Goal: Task Accomplishment & Management: Manage account settings

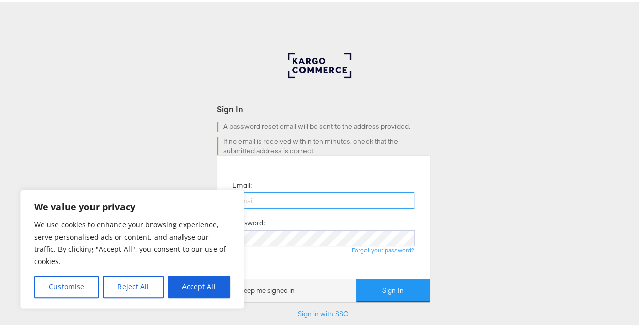
click at [298, 205] on input "email" at bounding box center [323, 199] width 182 height 16
click at [285, 203] on input "email" at bounding box center [323, 199] width 182 height 16
click at [201, 287] on button "Accept All" at bounding box center [199, 285] width 63 height 22
checkbox input "true"
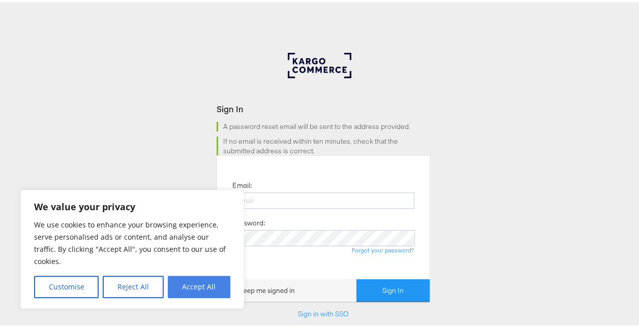
checkbox input "true"
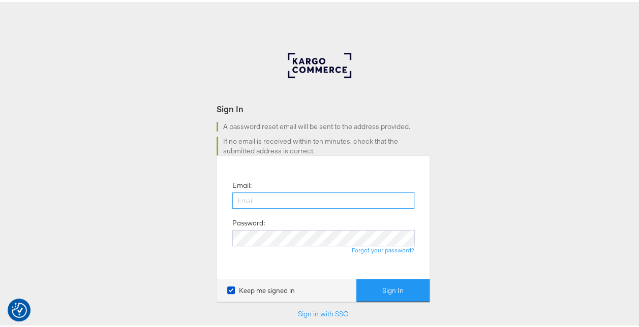
click at [258, 199] on input "email" at bounding box center [323, 199] width 182 height 16
type input "[EMAIL_ADDRESS][DOMAIN_NAME]"
click at [553, 257] on div "Sign In A password reset email will be sent to the address provided. If no emai…" at bounding box center [323, 305] width 647 height 509
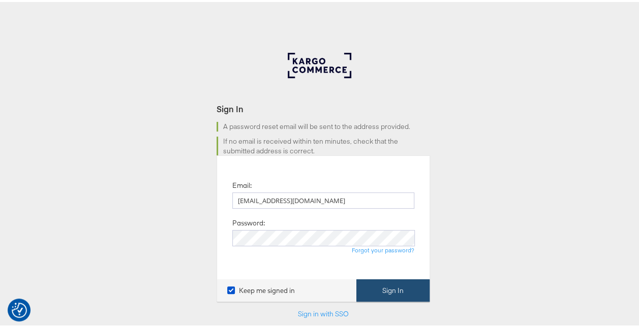
click at [392, 280] on button "Sign In" at bounding box center [392, 289] width 73 height 23
